Goal: Task Accomplishment & Management: Use online tool/utility

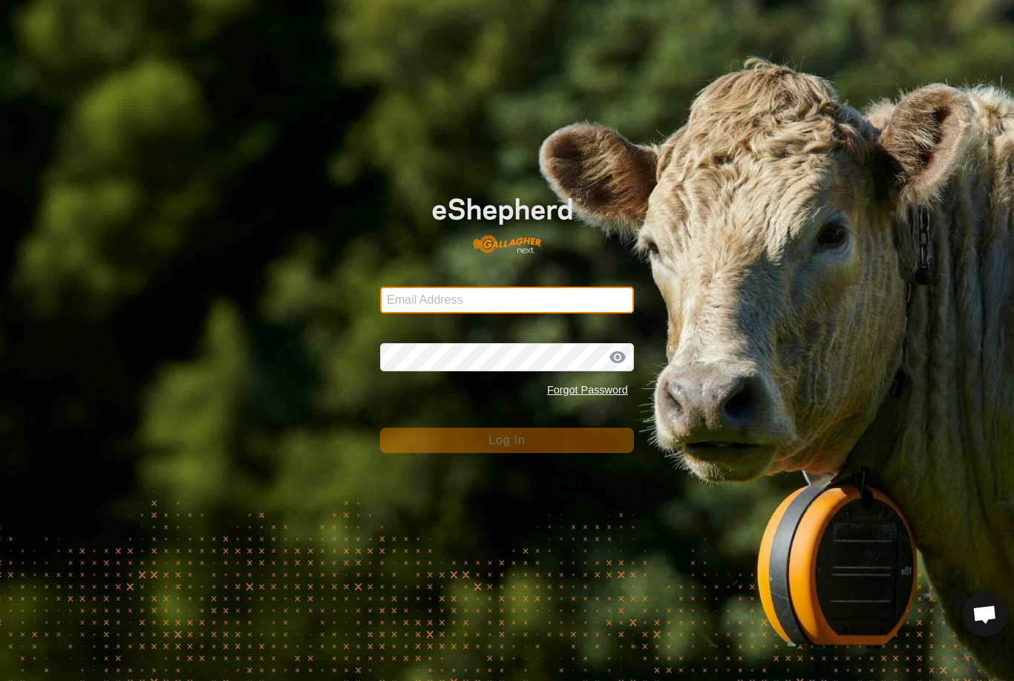
type input "anthony.thexton7@outlook.com"
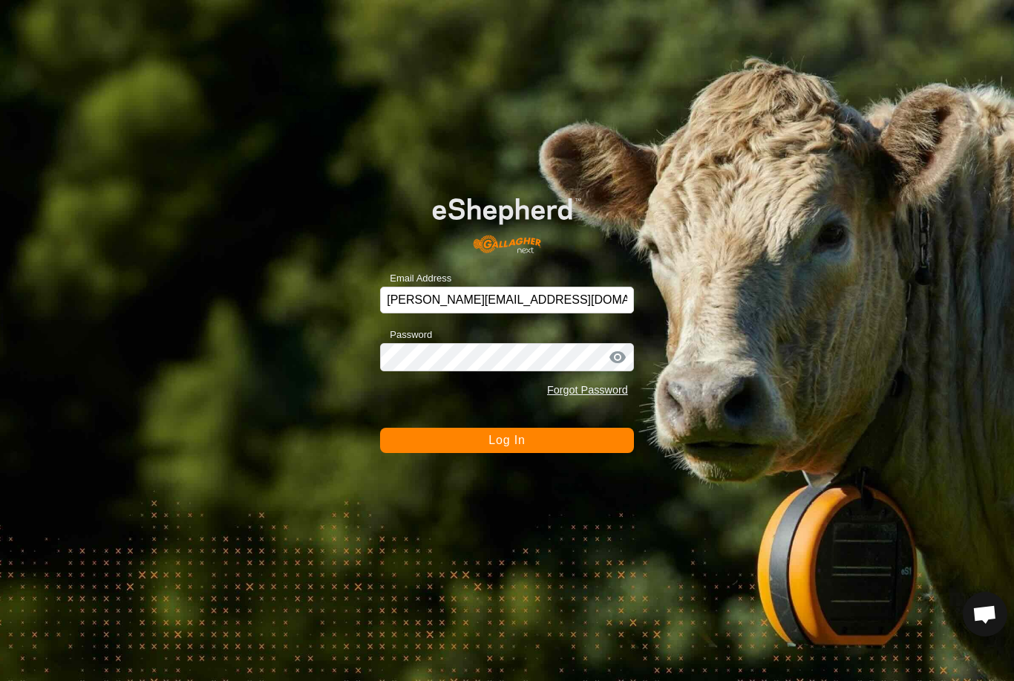
click at [507, 440] on button "Log In" at bounding box center [507, 440] width 254 height 25
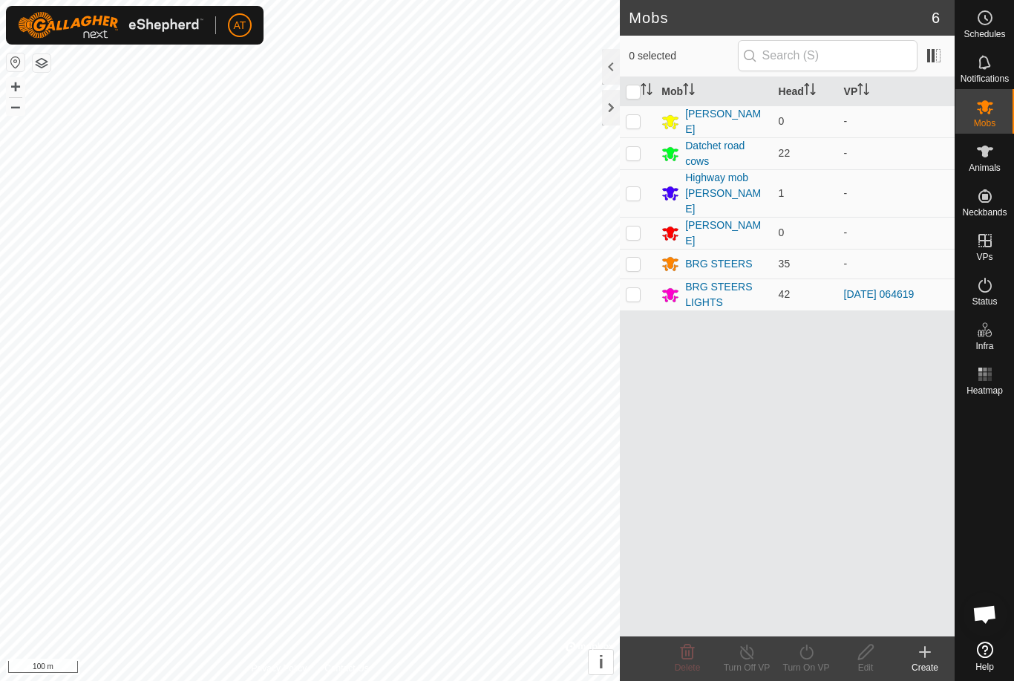
click at [638, 288] on p-checkbox at bounding box center [633, 294] width 15 height 12
checkbox input "true"
click at [809, 651] on icon at bounding box center [806, 652] width 19 height 18
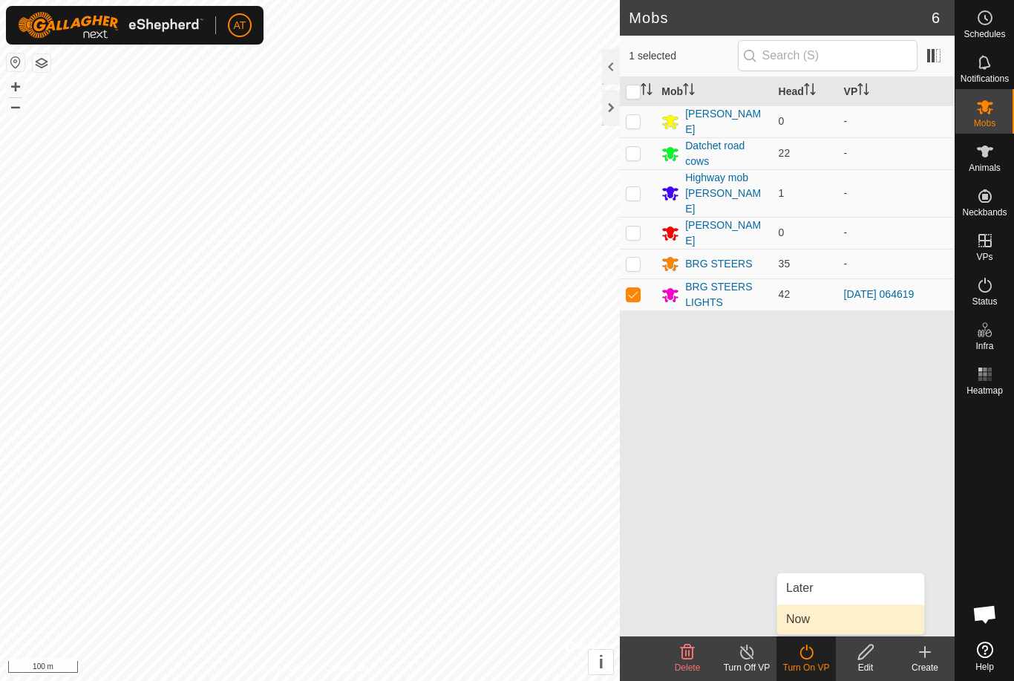
click at [812, 620] on link "Now" at bounding box center [850, 619] width 147 height 30
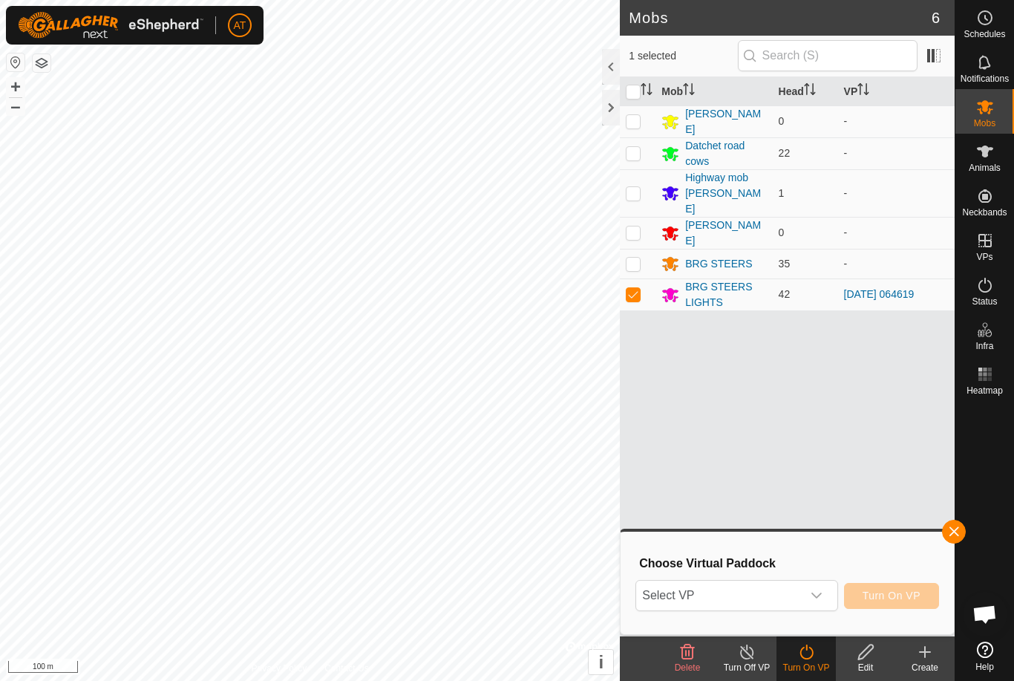
click at [826, 598] on div "dropdown trigger" at bounding box center [817, 596] width 30 height 30
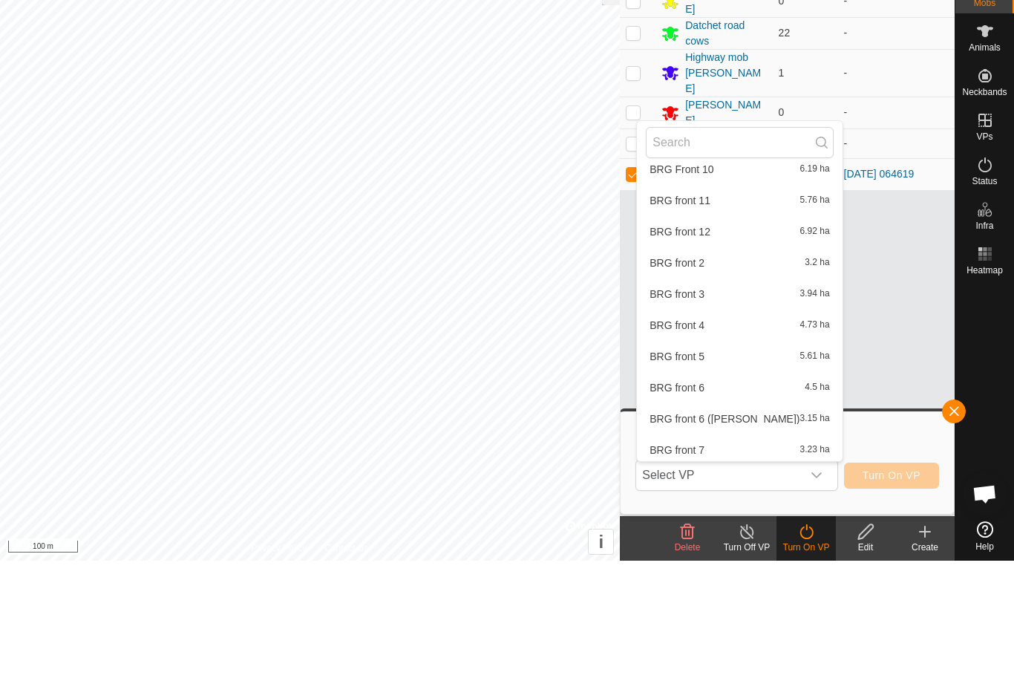
scroll to position [544, 0]
click at [719, 342] on div "BRG front 12 6.92 ha" at bounding box center [739, 351] width 187 height 18
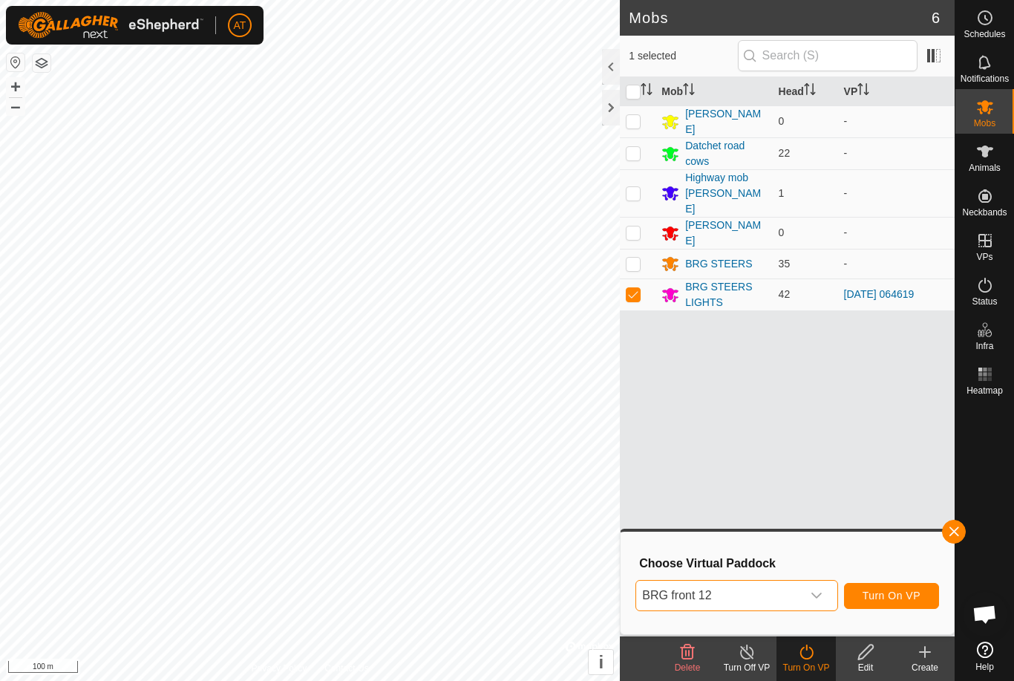
click at [901, 597] on span "Turn On VP" at bounding box center [892, 596] width 58 height 12
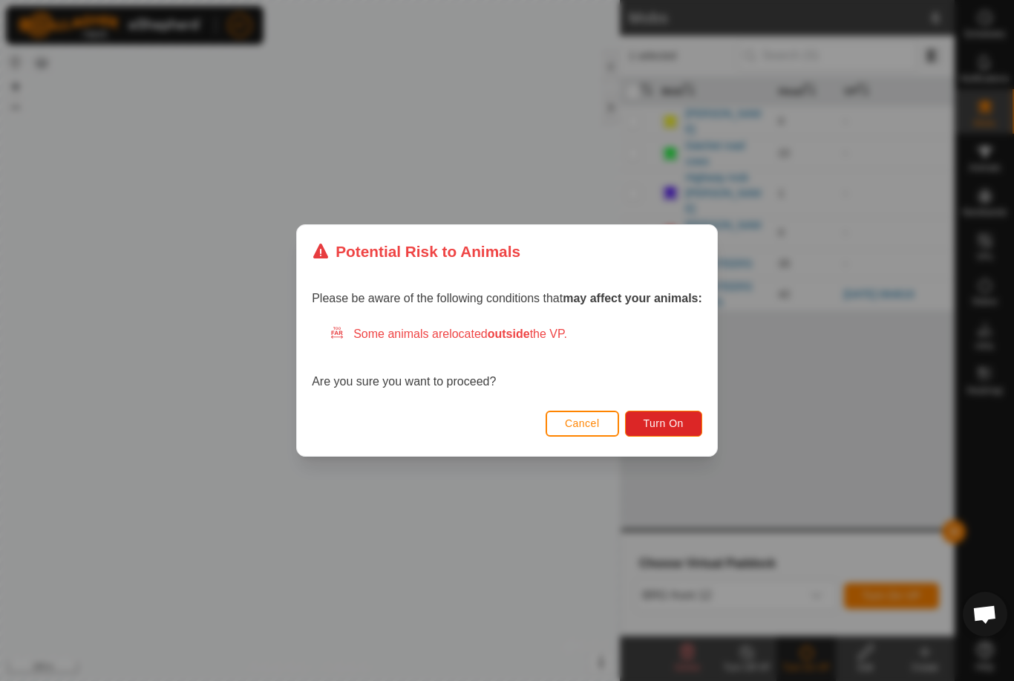
click at [668, 428] on span "Turn On" at bounding box center [664, 423] width 40 height 12
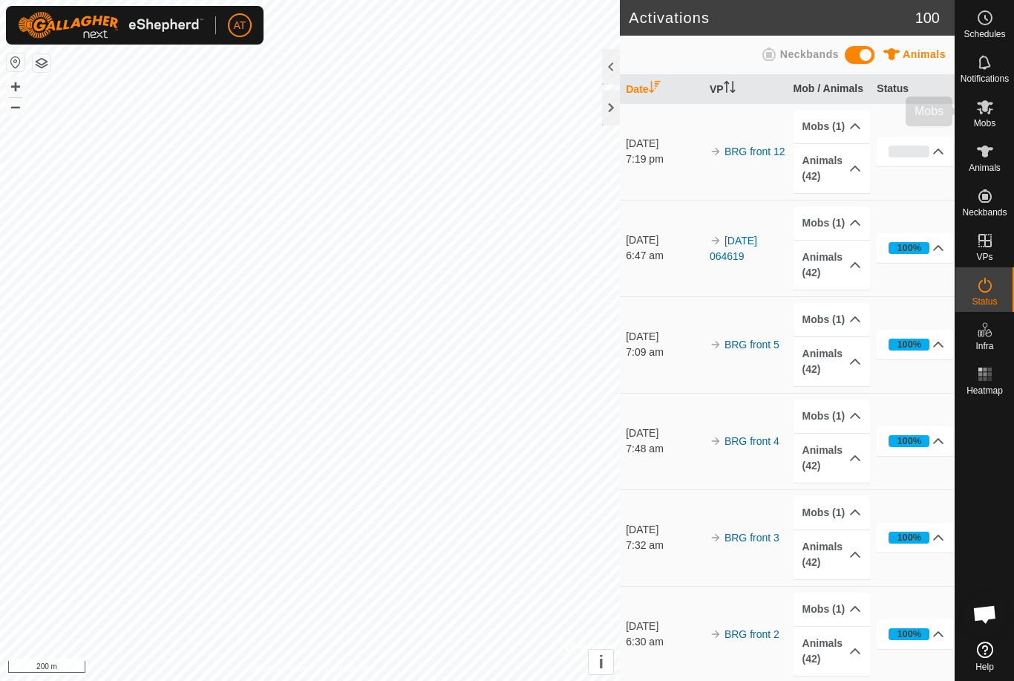
click at [1005, 124] on div "Mobs" at bounding box center [985, 111] width 59 height 45
